Goal: Transaction & Acquisition: Download file/media

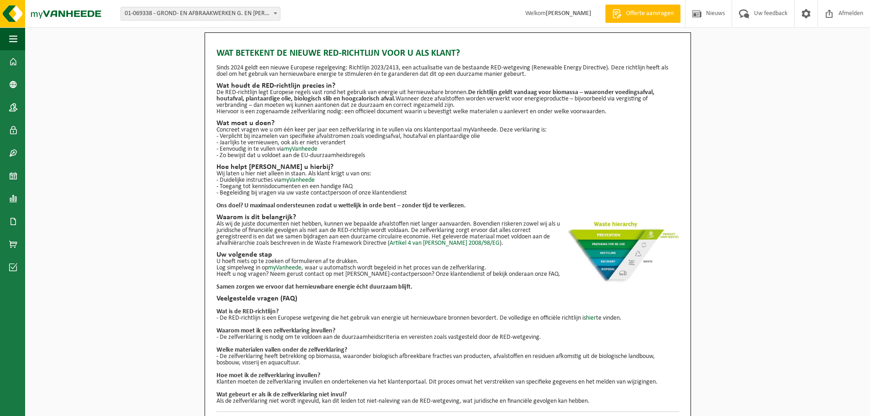
click at [173, 85] on div "Wat betekent de nieuwe RED-richtlijn voor u als klant? Sinds 2024 geldt een nie…" at bounding box center [447, 232] width 845 height 400
click at [20, 220] on link "Documenten" at bounding box center [12, 221] width 25 height 23
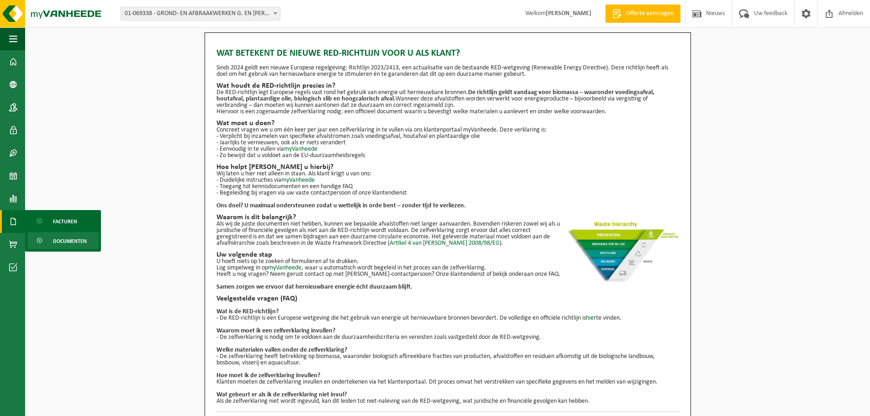
click at [67, 239] on span "Documenten" at bounding box center [70, 241] width 34 height 17
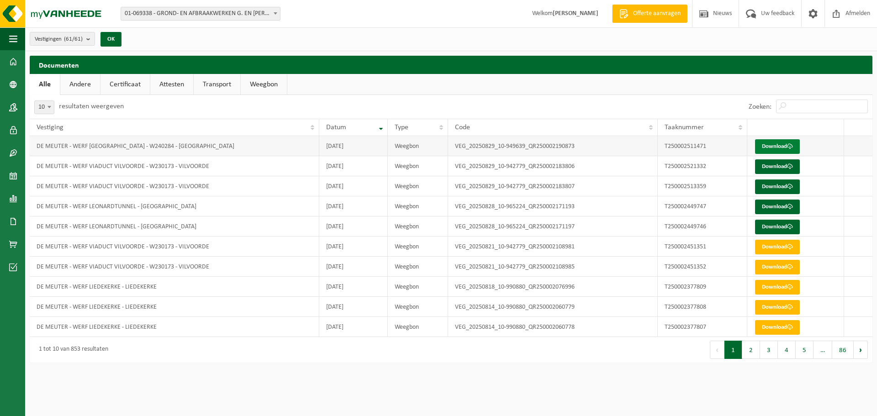
click at [789, 146] on span at bounding box center [790, 146] width 6 height 6
click at [780, 168] on link "Download" at bounding box center [777, 166] width 45 height 15
click at [776, 183] on link "Download" at bounding box center [777, 187] width 45 height 15
click at [775, 209] on link "Download" at bounding box center [777, 207] width 45 height 15
click at [779, 226] on link "Download" at bounding box center [777, 227] width 45 height 15
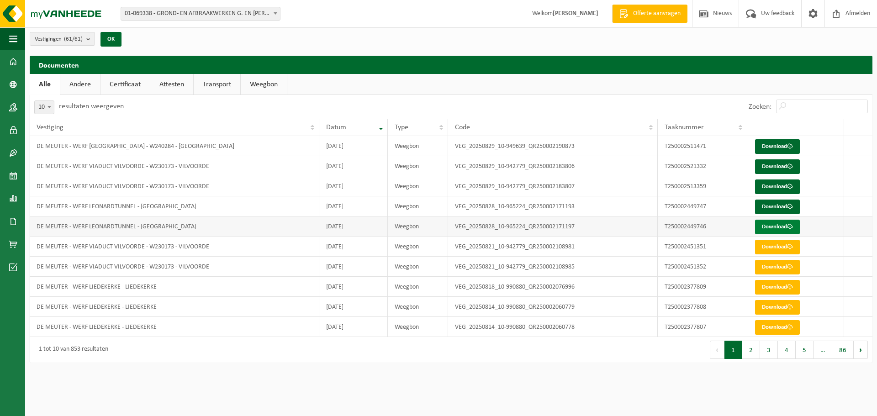
click at [769, 227] on link "Download" at bounding box center [777, 227] width 45 height 15
